Goal: Task Accomplishment & Management: Use online tool/utility

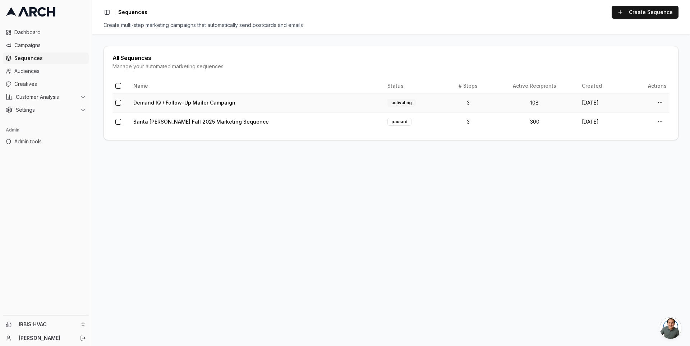
click at [160, 103] on link "Demand IQ / Follow-Up Mailer Campaign" at bounding box center [184, 103] width 102 height 6
click at [156, 105] on link "Demand IQ / Follow-Up Mailer Campaign" at bounding box center [184, 103] width 102 height 6
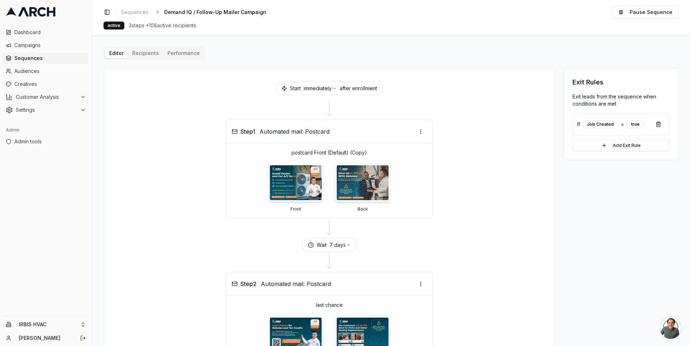
click at [49, 57] on span "Sequences" at bounding box center [50, 58] width 72 height 7
